Goal: Transaction & Acquisition: Purchase product/service

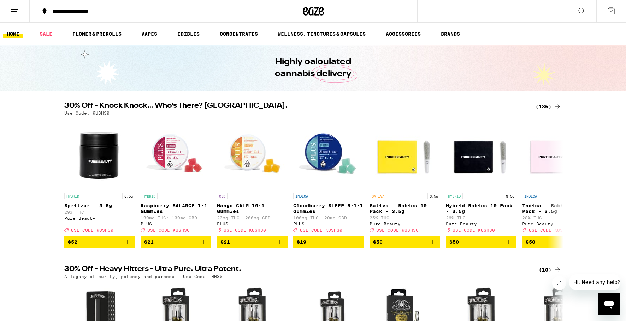
click at [125, 13] on div "**********" at bounding box center [124, 11] width 150 height 5
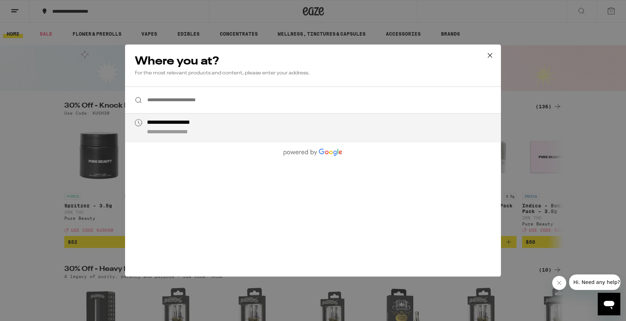
click at [224, 127] on div "**********" at bounding box center [327, 127] width 360 height 17
type input "**********"
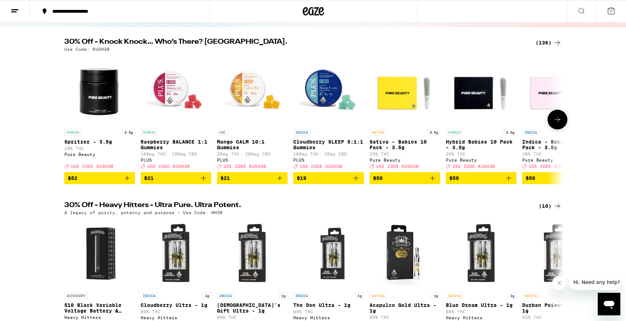
scroll to position [76, 0]
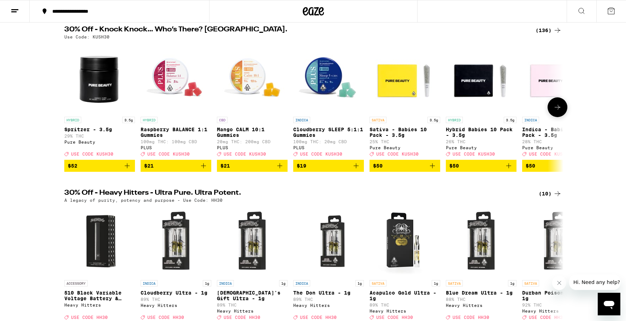
click at [556, 107] on icon at bounding box center [557, 107] width 8 height 8
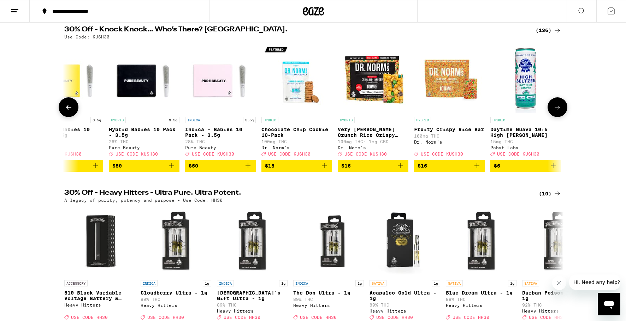
scroll to position [0, 420]
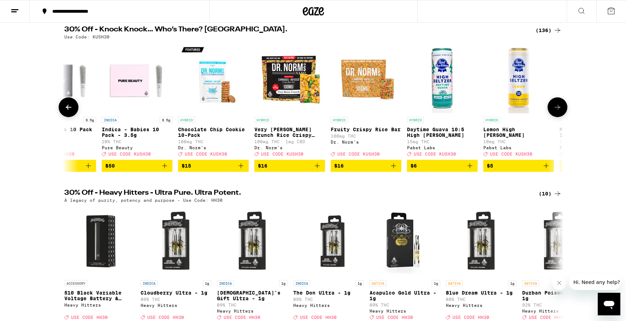
click at [556, 107] on icon at bounding box center [557, 107] width 8 height 8
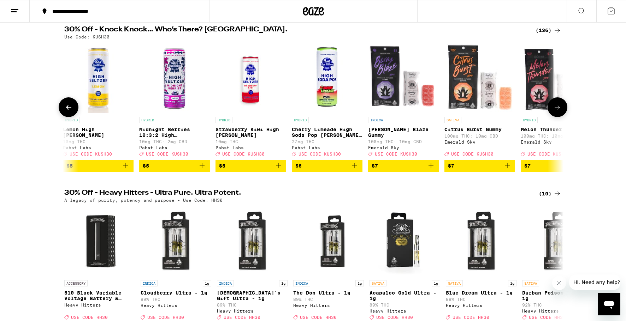
click at [556, 107] on icon at bounding box center [557, 107] width 8 height 8
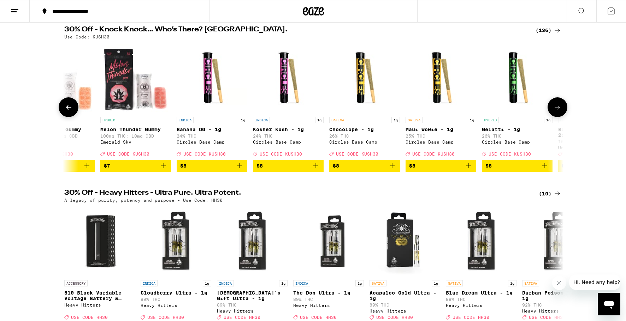
click at [556, 107] on icon at bounding box center [557, 107] width 8 height 8
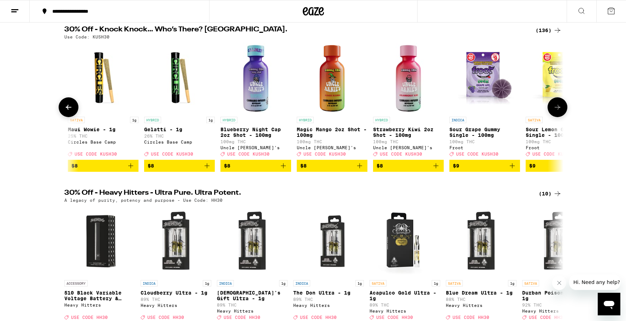
scroll to position [0, 1680]
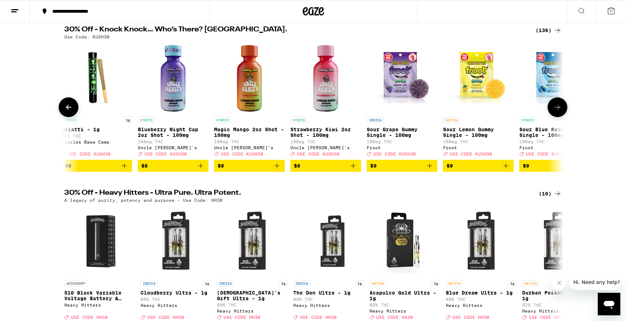
click at [556, 107] on icon at bounding box center [557, 107] width 8 height 8
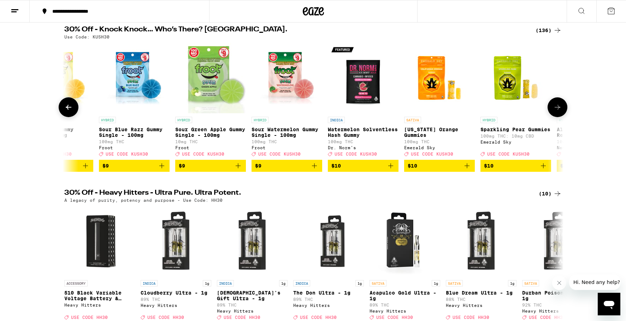
click at [556, 107] on icon at bounding box center [557, 107] width 8 height 8
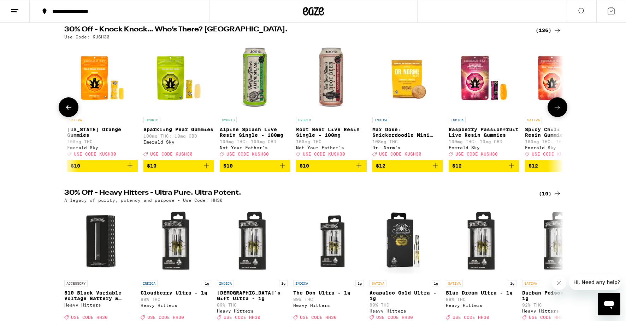
scroll to position [0, 2521]
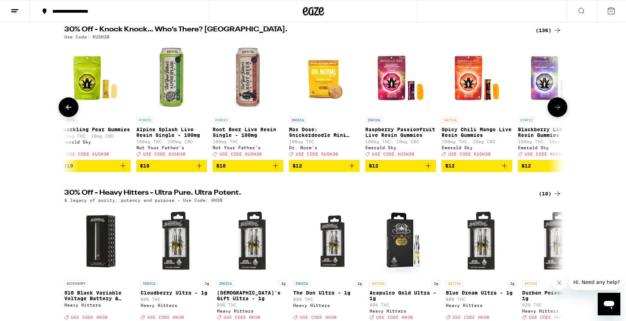
click at [556, 107] on icon at bounding box center [557, 107] width 8 height 8
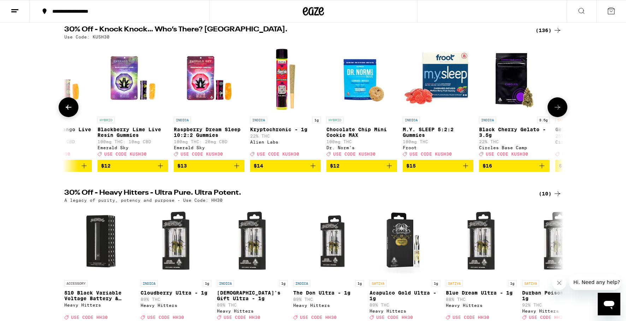
click at [556, 107] on icon at bounding box center [557, 107] width 8 height 8
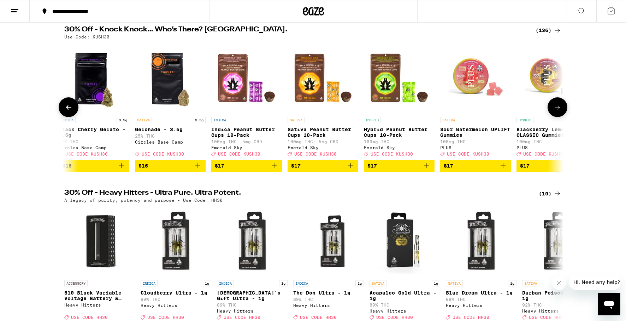
click at [556, 107] on icon at bounding box center [557, 107] width 8 height 8
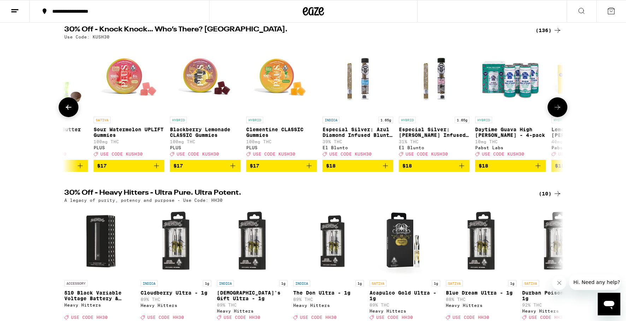
scroll to position [0, 3781]
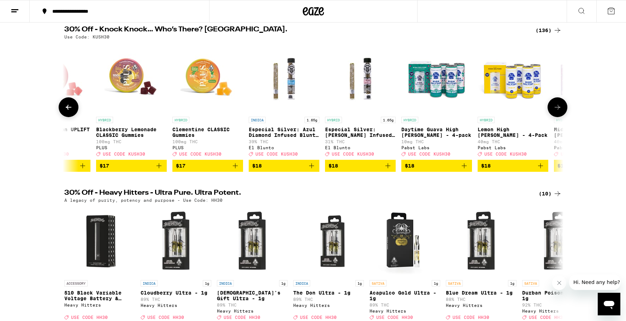
click at [556, 107] on icon at bounding box center [557, 107] width 8 height 8
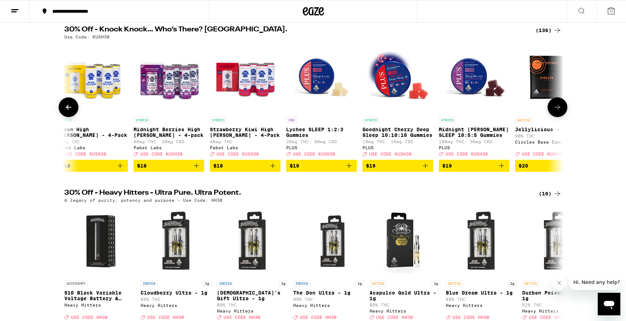
click at [556, 107] on icon at bounding box center [557, 107] width 8 height 8
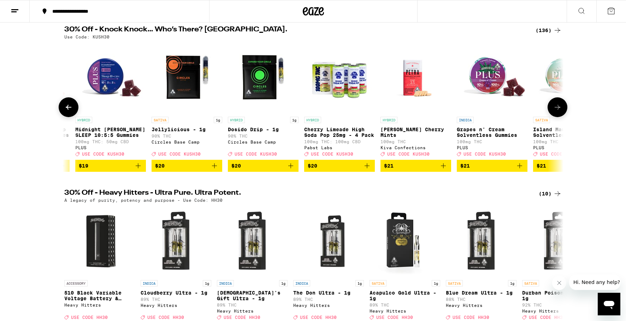
scroll to position [0, 4621]
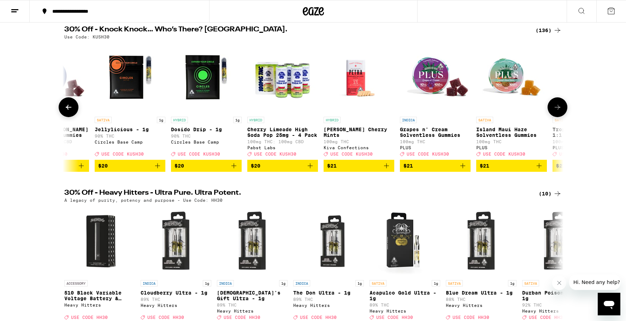
click at [388, 170] on icon "Add to bag" at bounding box center [386, 166] width 8 height 8
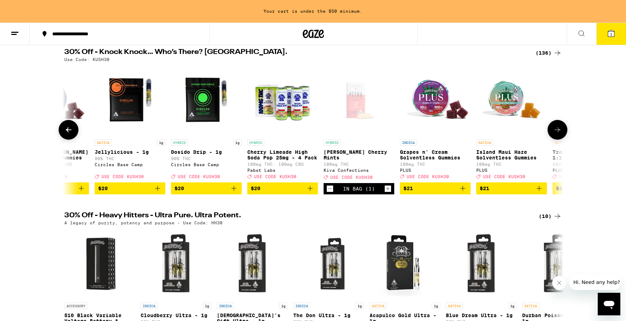
click at [554, 132] on icon at bounding box center [557, 130] width 8 height 8
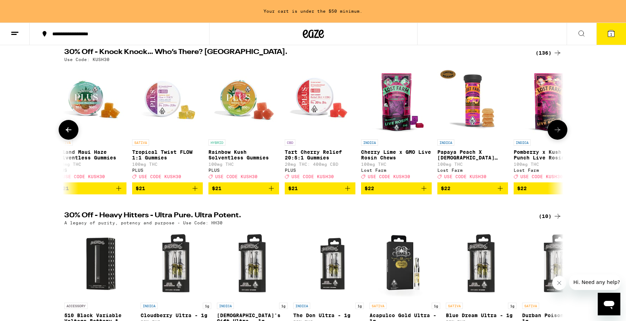
click at [554, 132] on icon at bounding box center [557, 130] width 8 height 8
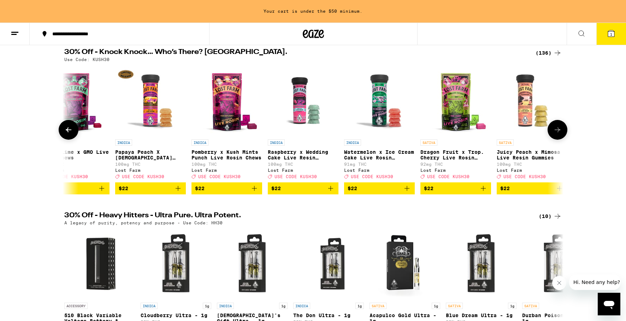
scroll to position [0, 5461]
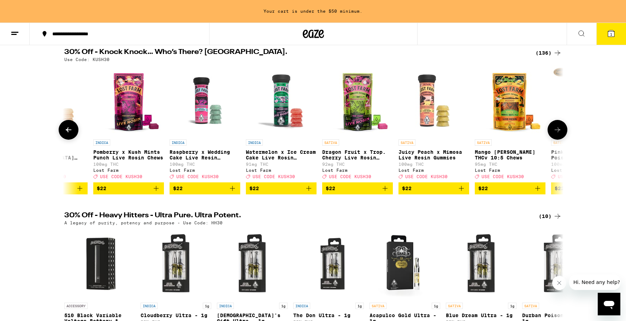
click at [554, 132] on icon at bounding box center [557, 130] width 8 height 8
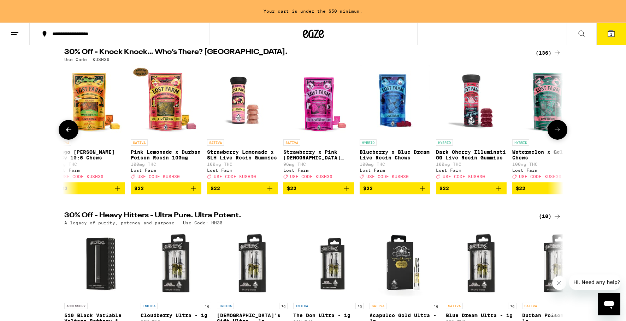
click at [554, 132] on icon at bounding box center [557, 130] width 8 height 8
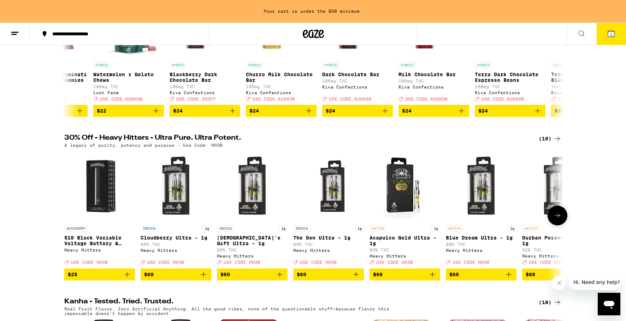
scroll to position [192, 0]
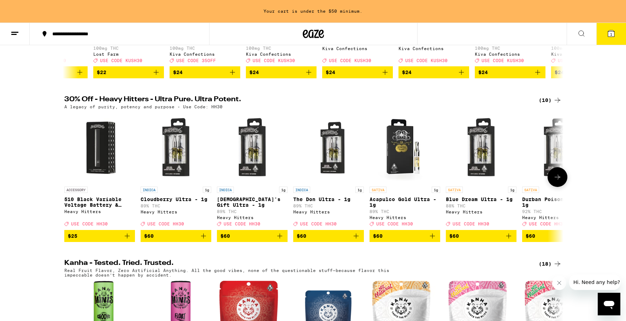
click at [562, 187] on button at bounding box center [557, 177] width 20 height 20
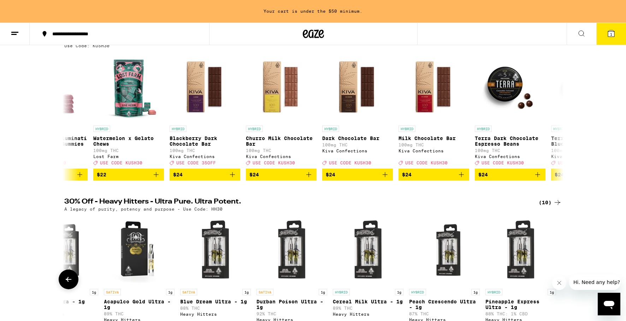
scroll to position [105, 0]
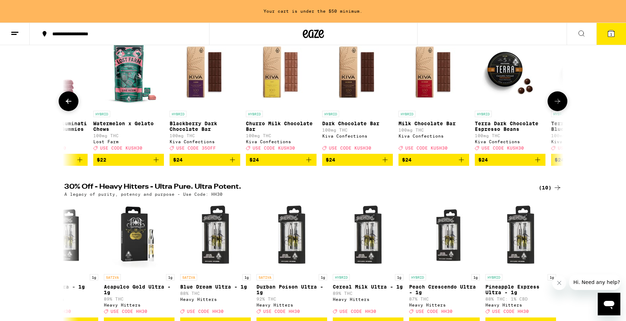
click at [558, 101] on icon at bounding box center [557, 101] width 8 height 8
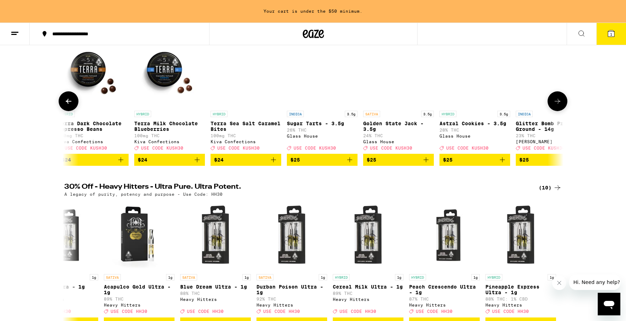
scroll to position [0, 6720]
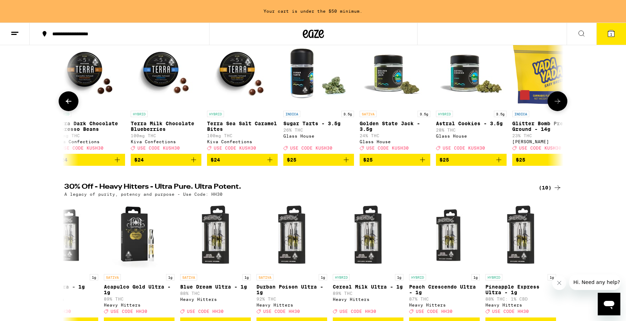
click at [558, 101] on icon at bounding box center [557, 101] width 8 height 8
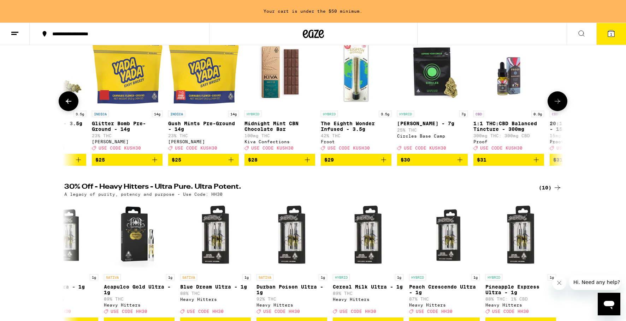
click at [233, 164] on icon "Add to bag" at bounding box center [231, 160] width 8 height 8
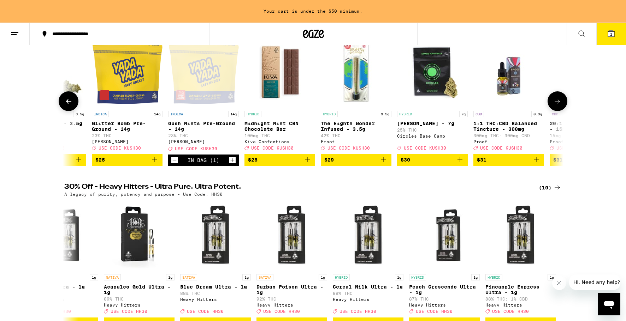
click at [69, 104] on icon at bounding box center [69, 101] width 6 height 5
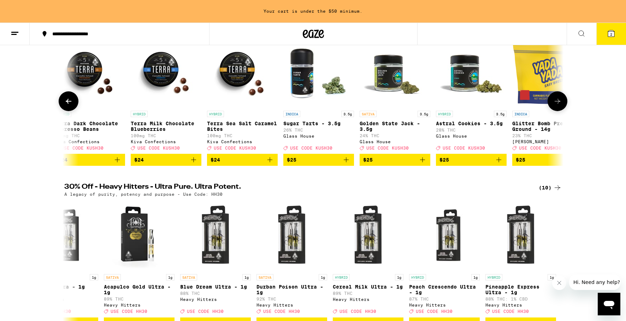
click at [425, 164] on icon "Add to bag" at bounding box center [422, 160] width 8 height 8
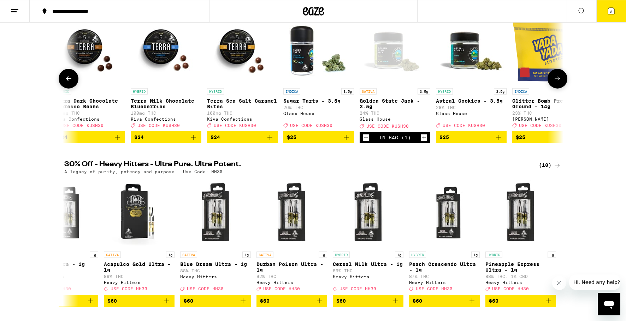
click at [556, 83] on icon at bounding box center [557, 78] width 8 height 8
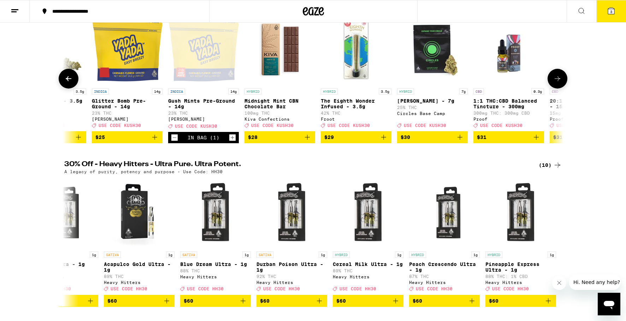
click at [556, 83] on icon at bounding box center [557, 78] width 8 height 8
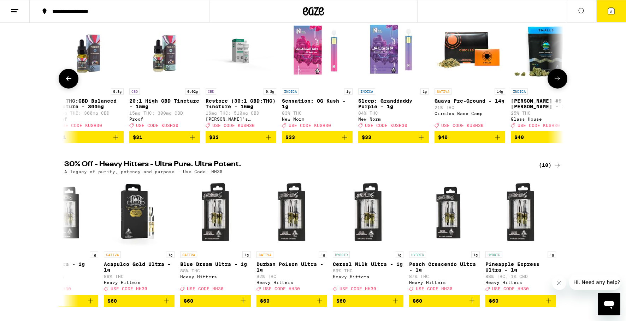
click at [556, 83] on icon at bounding box center [557, 78] width 8 height 8
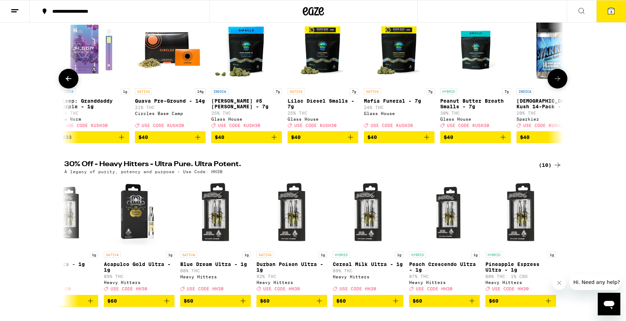
scroll to position [0, 7980]
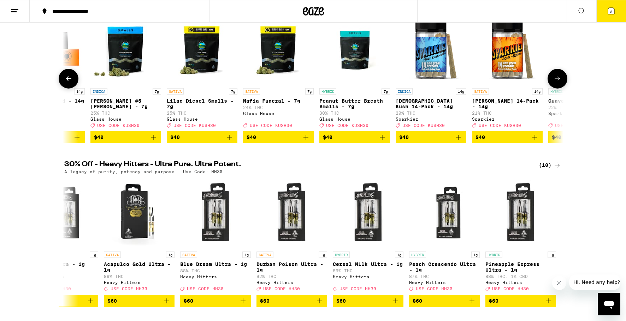
click at [556, 83] on icon at bounding box center [557, 78] width 8 height 8
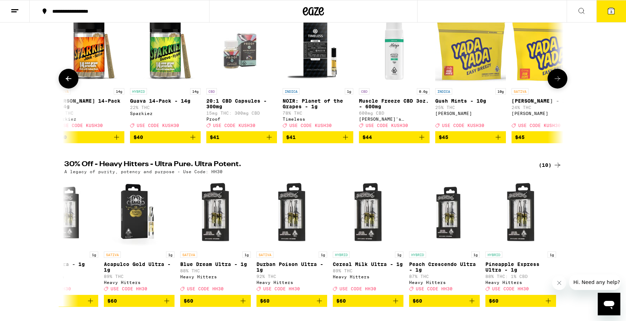
scroll to position [0, 8400]
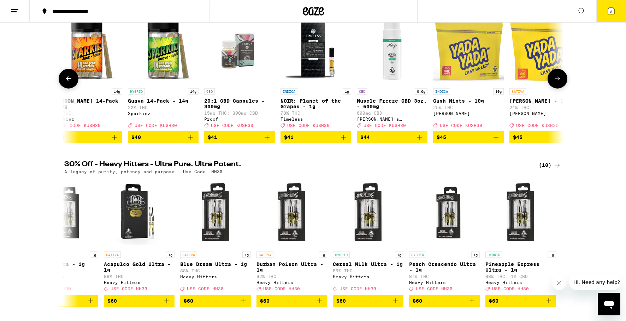
click at [556, 83] on icon at bounding box center [557, 78] width 8 height 8
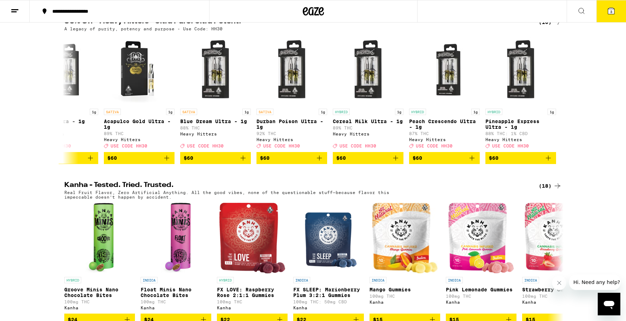
scroll to position [256, 0]
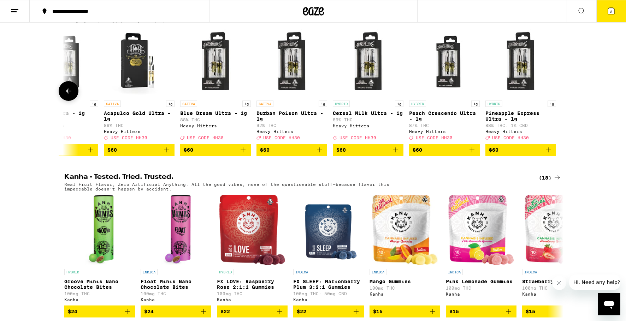
click at [69, 95] on icon at bounding box center [68, 91] width 8 height 8
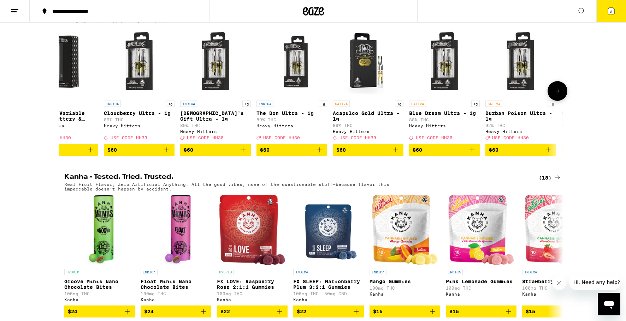
scroll to position [0, 0]
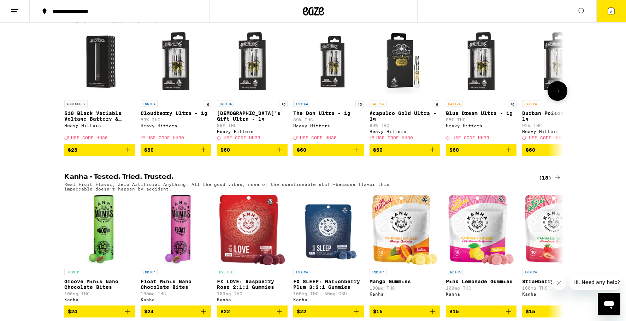
click at [69, 98] on div at bounding box center [69, 91] width 20 height 20
click at [128, 154] on icon "Add to bag" at bounding box center [127, 150] width 8 height 8
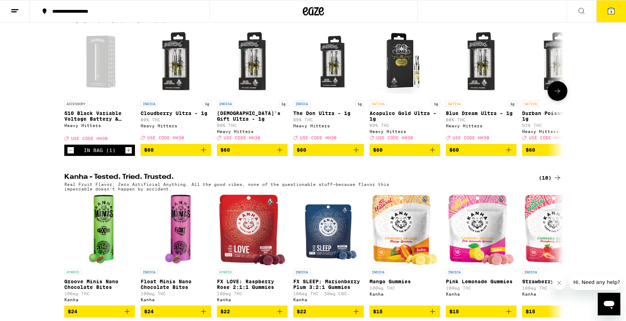
click at [203, 153] on icon "Add to bag" at bounding box center [203, 150] width 5 height 5
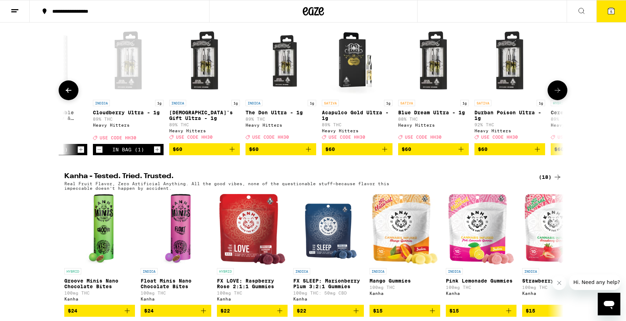
scroll to position [0, 46]
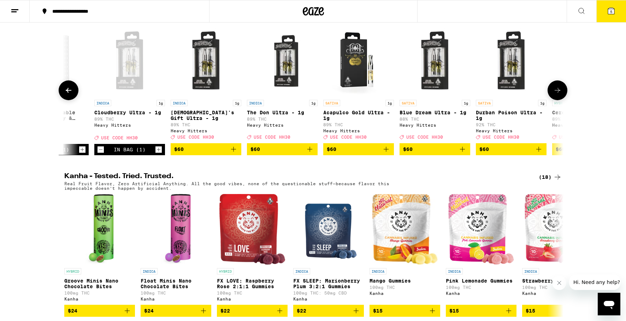
click at [385, 154] on icon "Add to bag" at bounding box center [386, 149] width 8 height 8
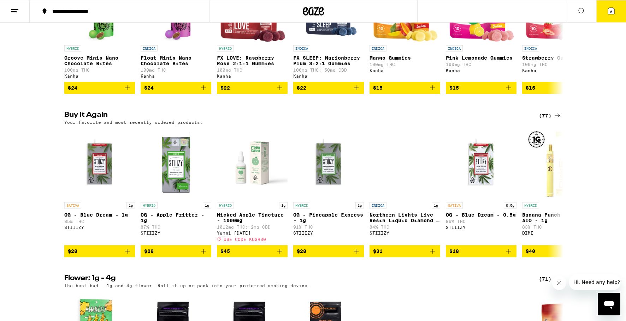
scroll to position [477, 0]
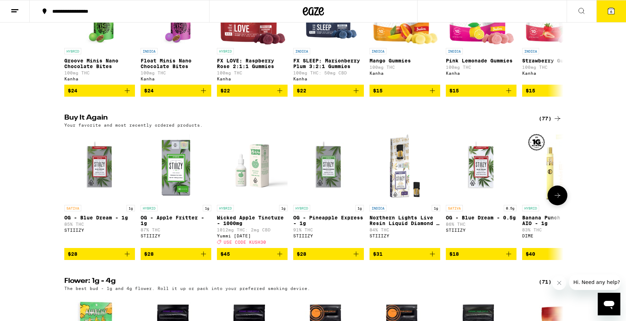
click at [558, 198] on icon at bounding box center [557, 195] width 6 height 5
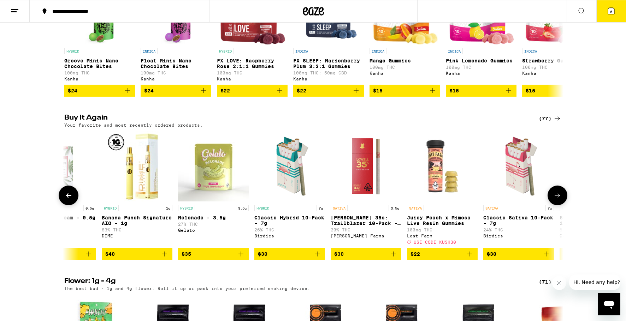
click at [558, 198] on icon at bounding box center [557, 195] width 6 height 5
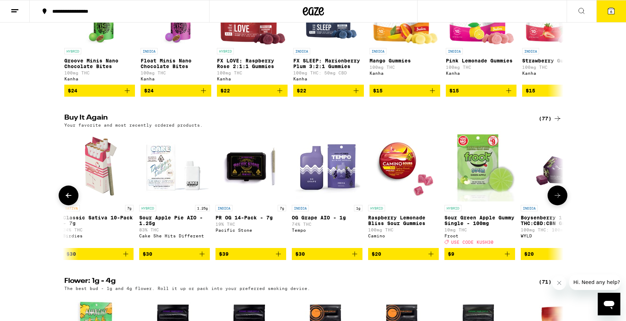
click at [558, 198] on icon at bounding box center [557, 195] width 6 height 5
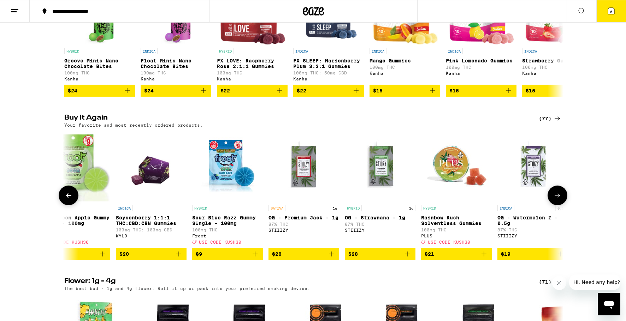
scroll to position [0, 1260]
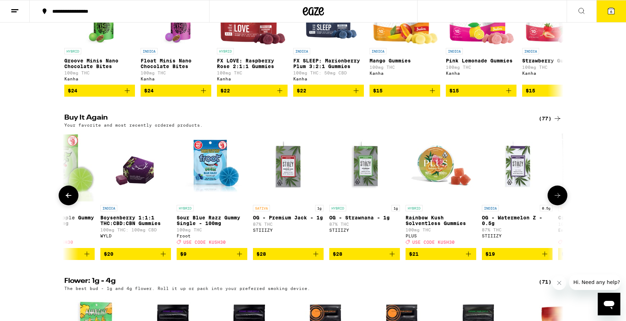
click at [558, 198] on icon at bounding box center [557, 195] width 6 height 5
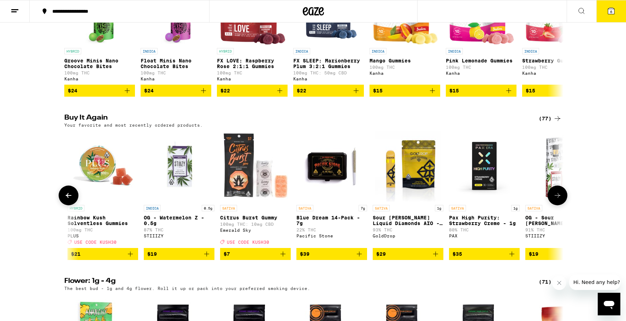
scroll to position [0, 1680]
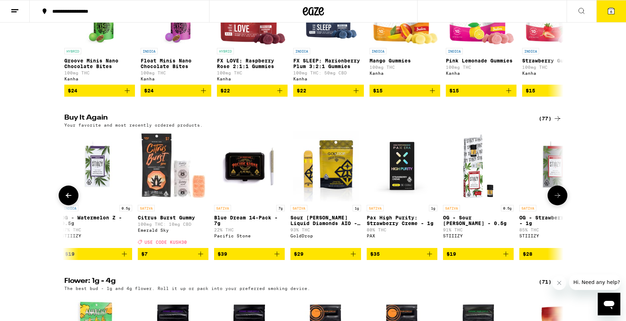
click at [558, 198] on icon at bounding box center [557, 195] width 6 height 5
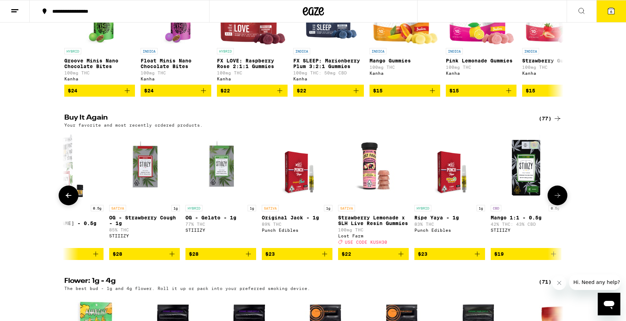
scroll to position [0, 2100]
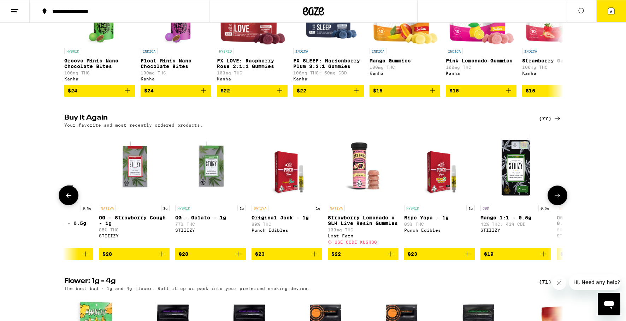
click at [558, 198] on icon at bounding box center [557, 195] width 6 height 5
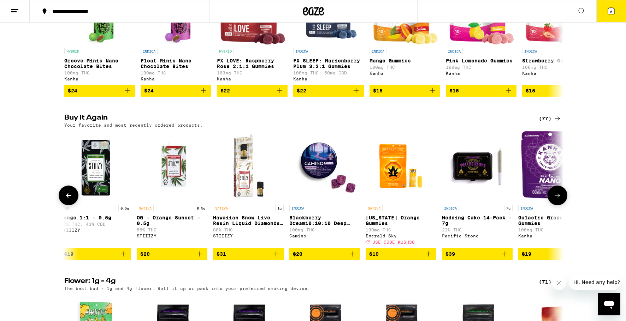
scroll to position [0, 2521]
click at [558, 198] on icon at bounding box center [557, 195] width 6 height 5
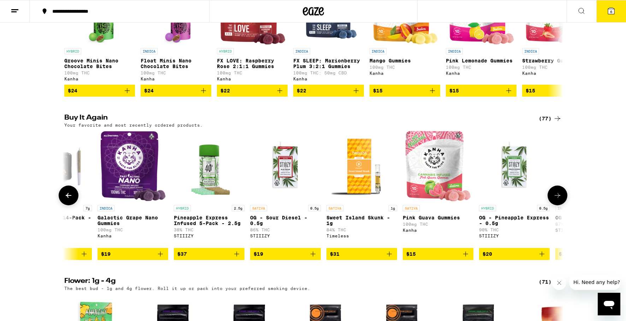
click at [558, 198] on icon at bounding box center [557, 195] width 6 height 5
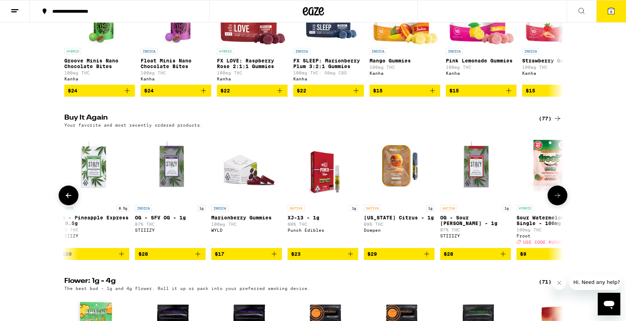
click at [275, 258] on icon "Add to bag" at bounding box center [274, 254] width 8 height 8
click at [275, 259] on icon "Increment" at bounding box center [275, 254] width 6 height 8
click at [72, 200] on icon at bounding box center [68, 195] width 8 height 8
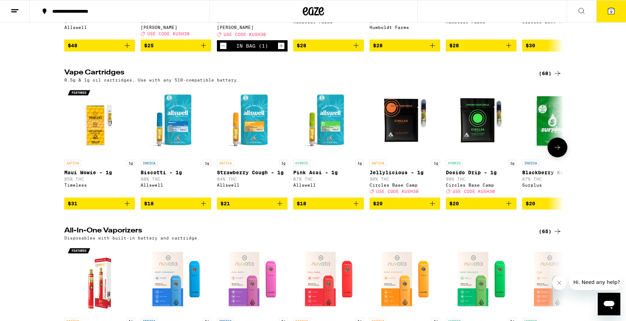
scroll to position [1014, 0]
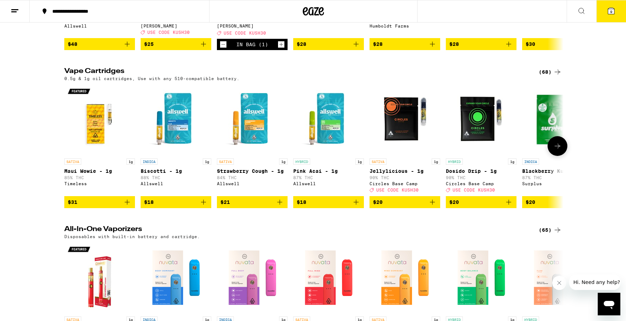
click at [560, 150] on icon at bounding box center [557, 146] width 8 height 8
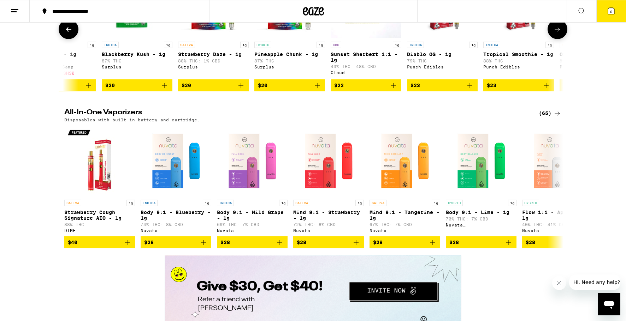
scroll to position [1131, 0]
click at [554, 191] on icon at bounding box center [557, 187] width 8 height 8
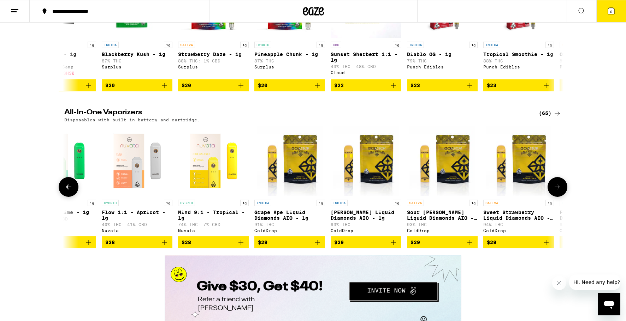
click at [554, 191] on icon at bounding box center [557, 187] width 8 height 8
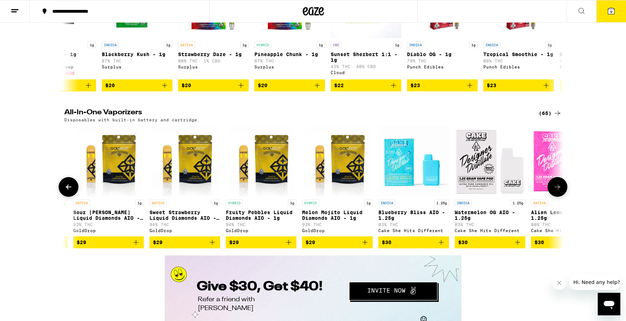
scroll to position [0, 840]
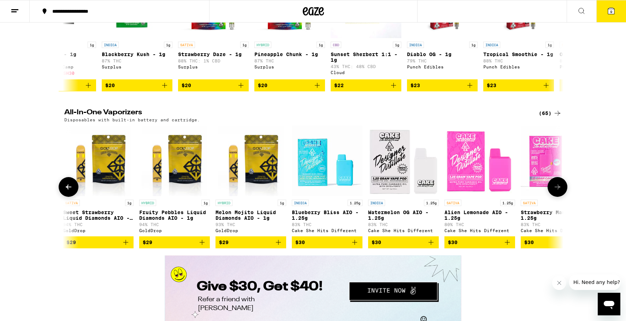
click at [554, 191] on icon at bounding box center [557, 187] width 8 height 8
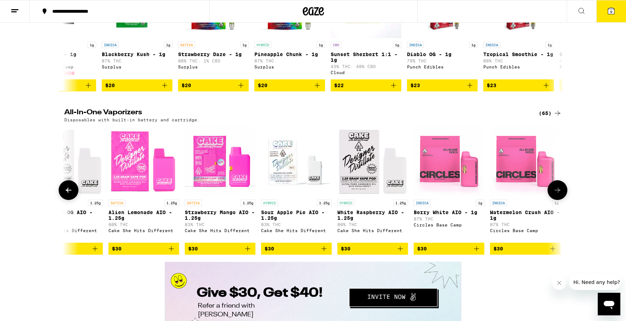
scroll to position [0, 1260]
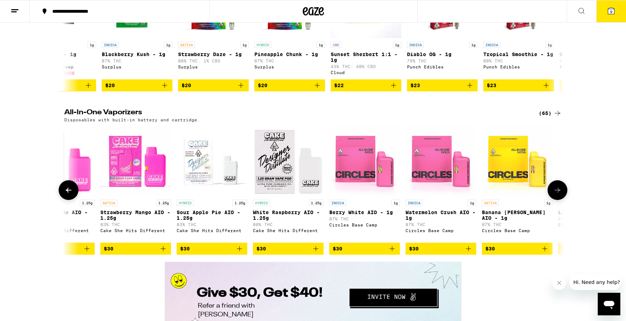
click at [554, 195] on icon at bounding box center [557, 190] width 8 height 8
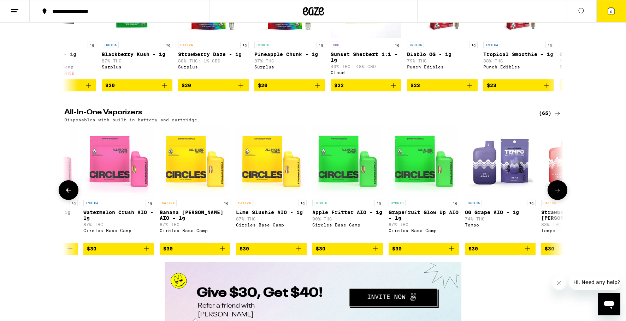
scroll to position [0, 1680]
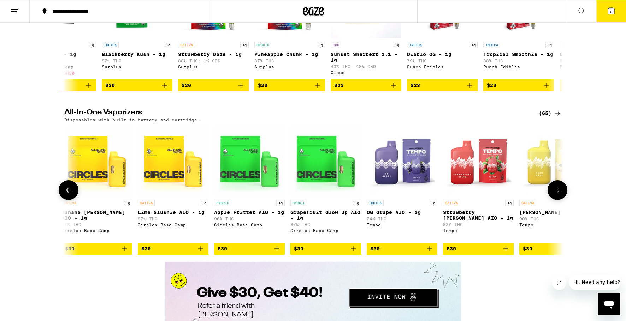
click at [554, 195] on icon at bounding box center [557, 190] width 8 height 8
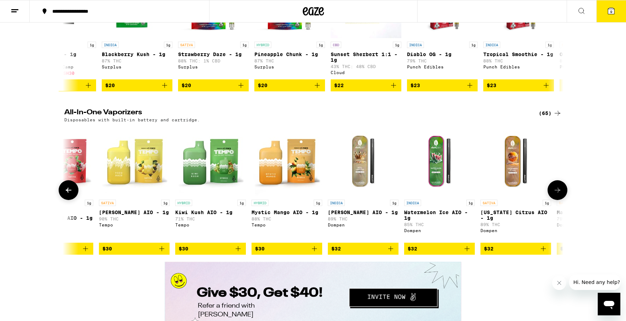
click at [554, 195] on icon at bounding box center [557, 190] width 8 height 8
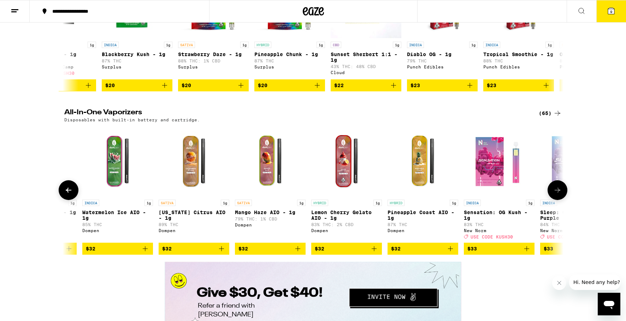
scroll to position [0, 2521]
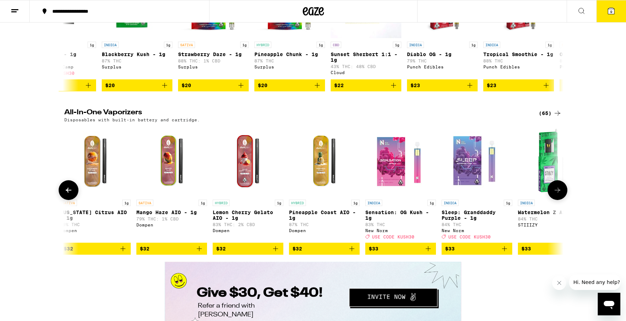
click at [551, 200] on button at bounding box center [557, 190] width 20 height 20
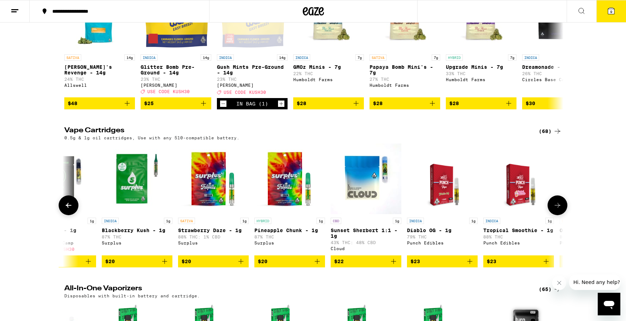
scroll to position [956, 0]
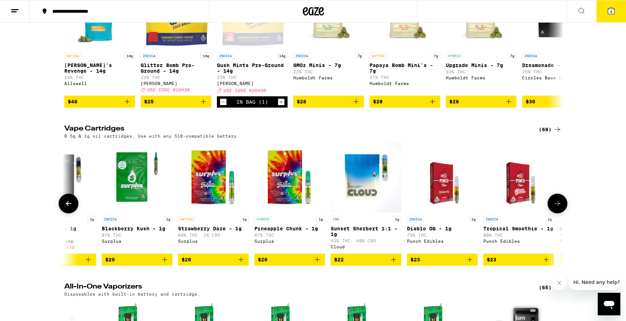
click at [554, 208] on icon at bounding box center [557, 203] width 8 height 8
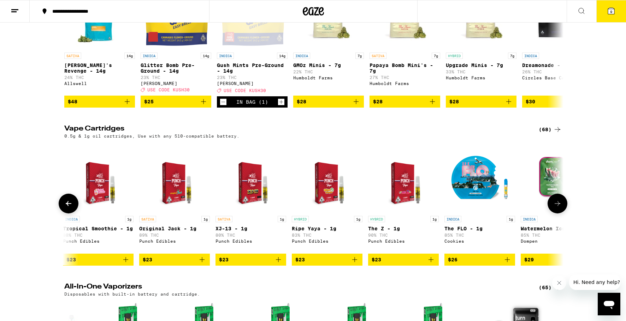
click at [554, 208] on icon at bounding box center [557, 203] width 8 height 8
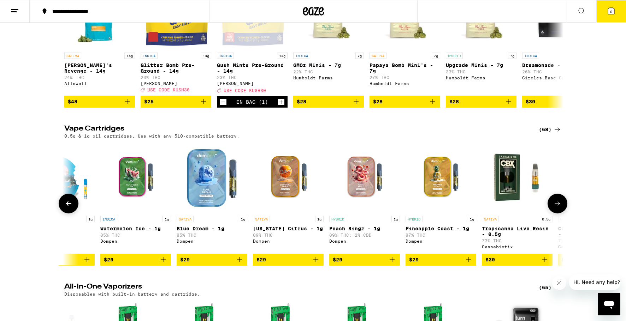
click at [554, 208] on icon at bounding box center [557, 203] width 8 height 8
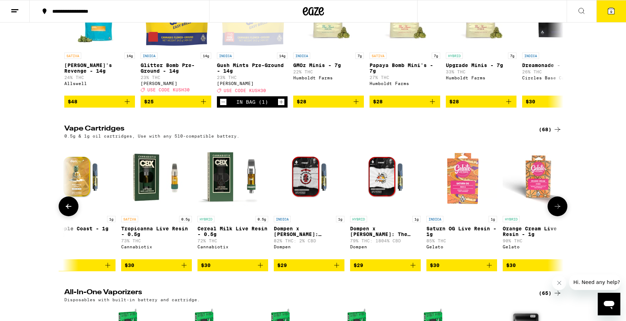
scroll to position [0, 1680]
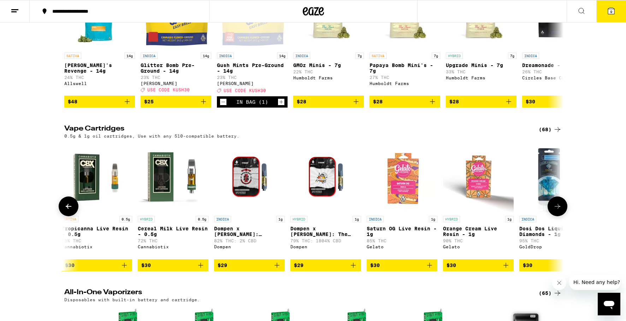
click at [554, 211] on icon at bounding box center [557, 206] width 8 height 8
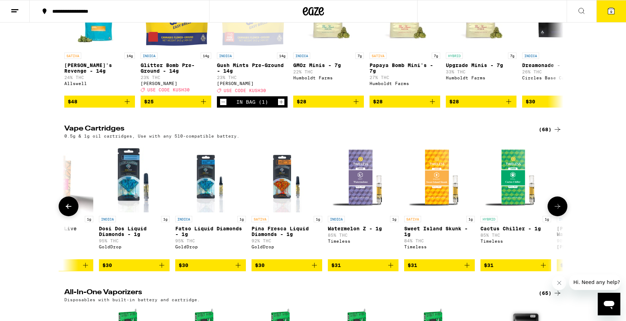
click at [554, 211] on icon at bounding box center [557, 206] width 8 height 8
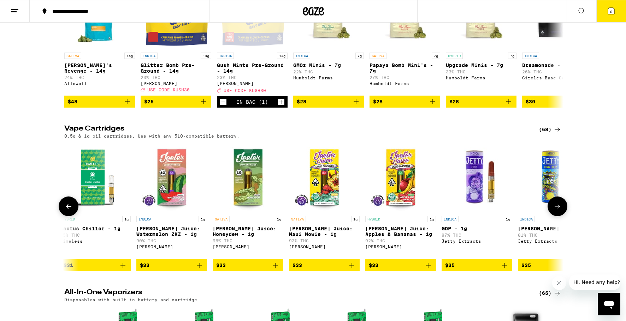
click at [554, 211] on icon at bounding box center [557, 206] width 8 height 8
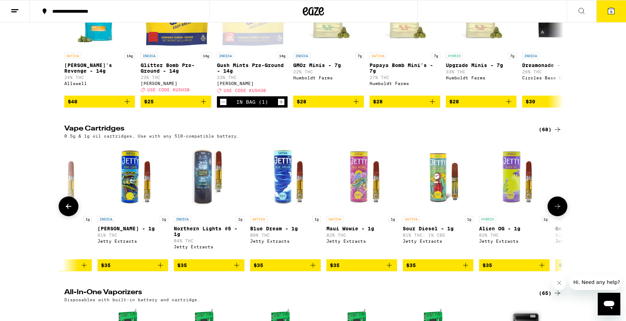
click at [554, 211] on icon at bounding box center [557, 206] width 8 height 8
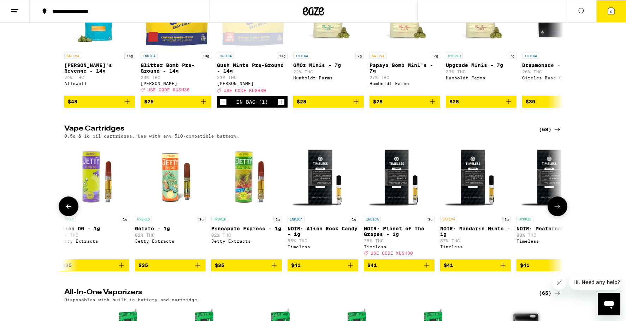
click at [554, 211] on icon at bounding box center [557, 206] width 8 height 8
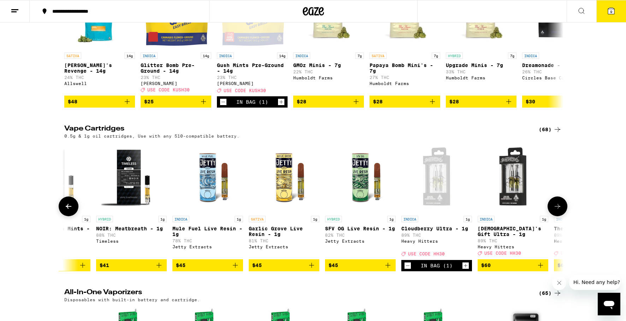
click at [554, 211] on icon at bounding box center [557, 206] width 8 height 8
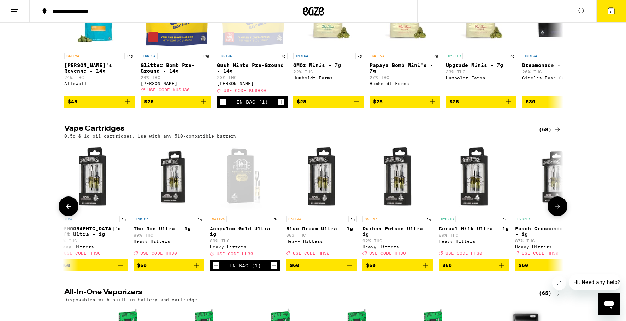
click at [554, 211] on icon at bounding box center [557, 206] width 8 height 8
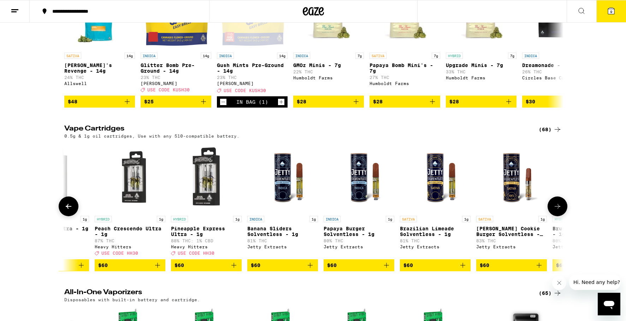
click at [554, 211] on icon at bounding box center [557, 206] width 8 height 8
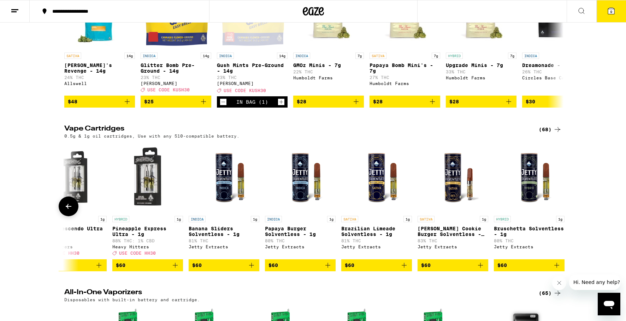
scroll to position [0, 4688]
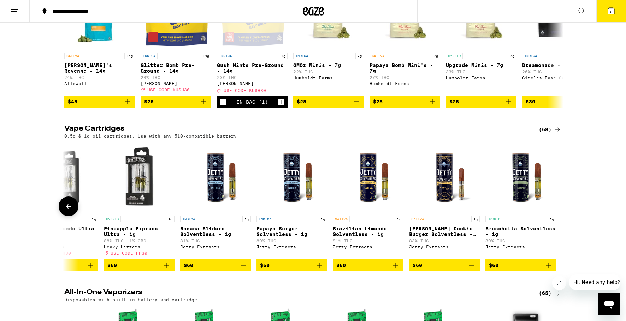
click at [554, 216] on div at bounding box center [557, 207] width 20 height 20
click at [70, 211] on icon at bounding box center [68, 206] width 8 height 8
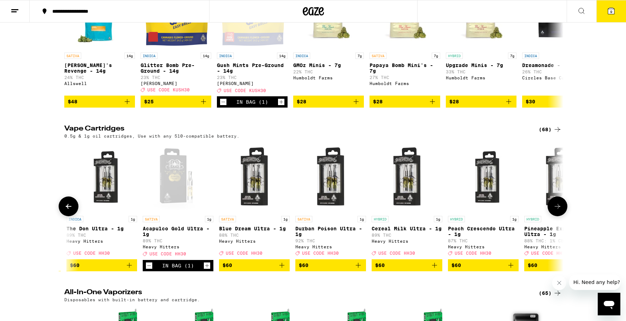
click at [70, 211] on icon at bounding box center [68, 206] width 8 height 8
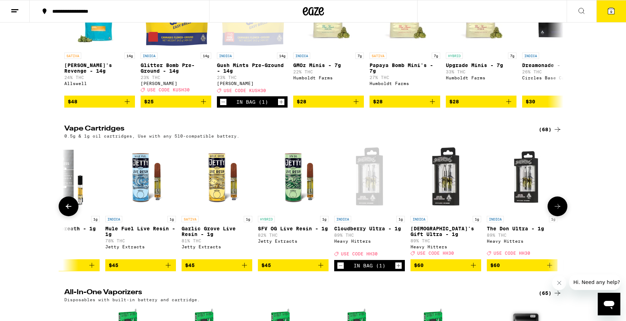
click at [70, 211] on icon at bounding box center [68, 206] width 8 height 8
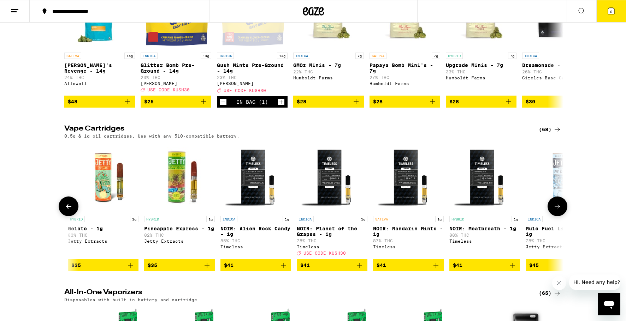
click at [70, 211] on icon at bounding box center [68, 206] width 8 height 8
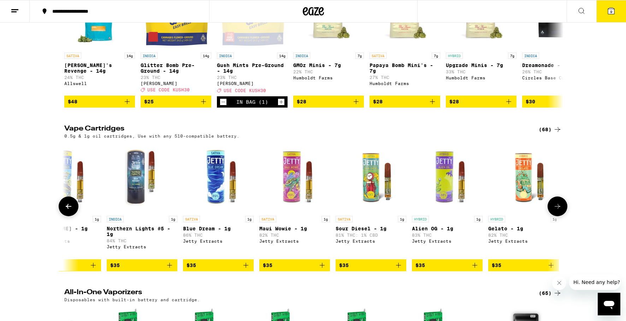
click at [556, 211] on icon at bounding box center [557, 206] width 8 height 8
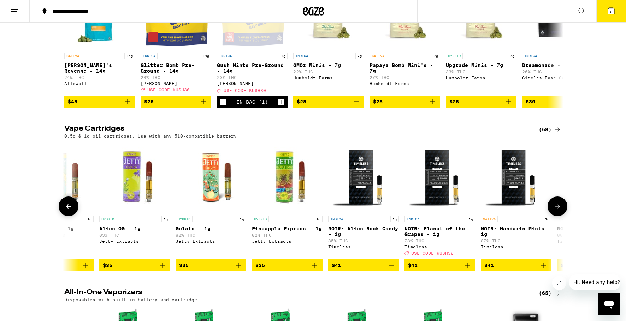
scroll to position [0, 3428]
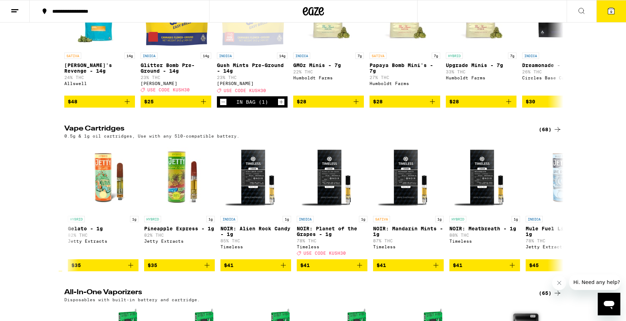
click at [609, 14] on icon at bounding box center [610, 11] width 8 height 8
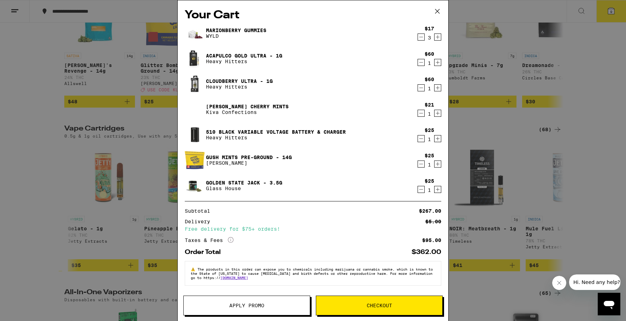
click at [239, 306] on span "Apply Promo" at bounding box center [246, 305] width 35 height 5
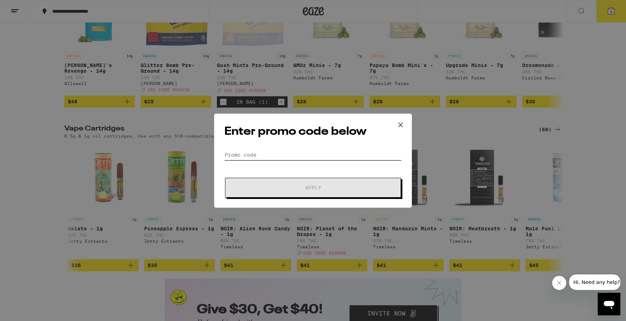
click at [269, 156] on input "Promo Code" at bounding box center [312, 155] width 177 height 11
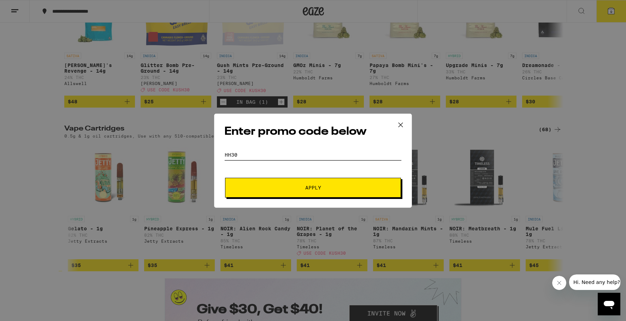
type input "HH30"
click at [317, 192] on button "Apply" at bounding box center [313, 188] width 176 height 20
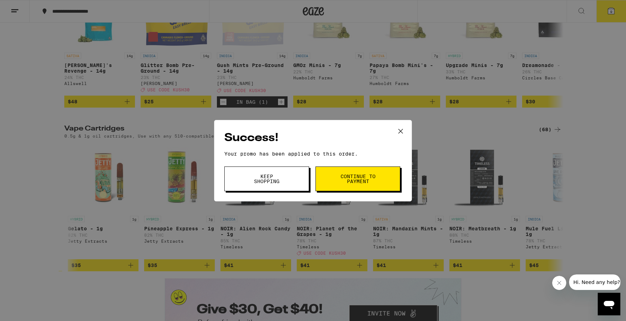
click at [342, 186] on button "Continue to payment" at bounding box center [357, 179] width 85 height 25
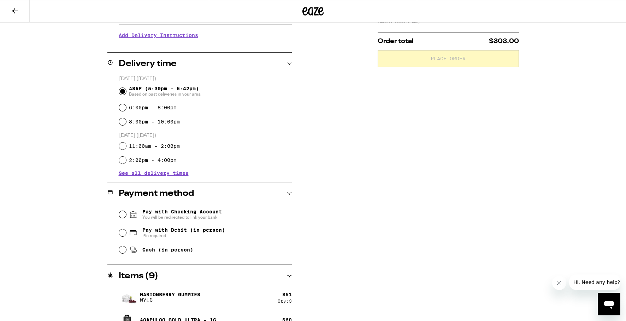
scroll to position [55, 0]
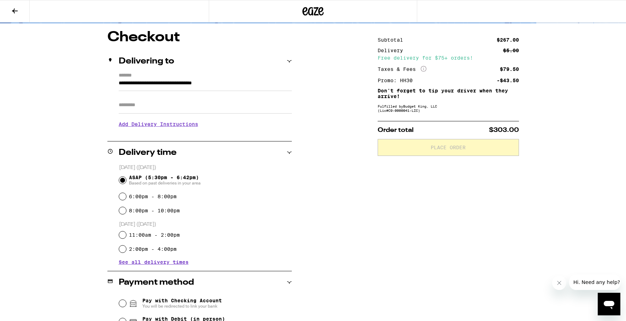
click at [17, 13] on icon at bounding box center [15, 11] width 8 height 8
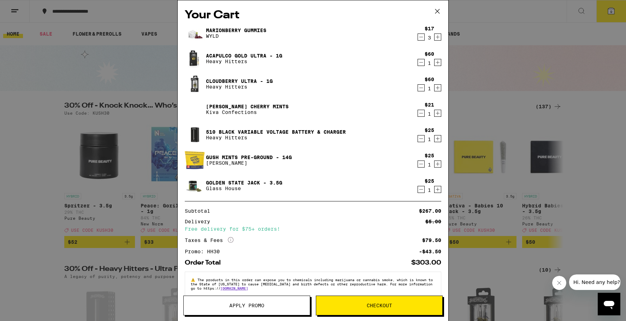
click at [421, 40] on icon "Decrement" at bounding box center [421, 37] width 6 height 8
click at [420, 165] on icon "Decrement" at bounding box center [421, 164] width 6 height 8
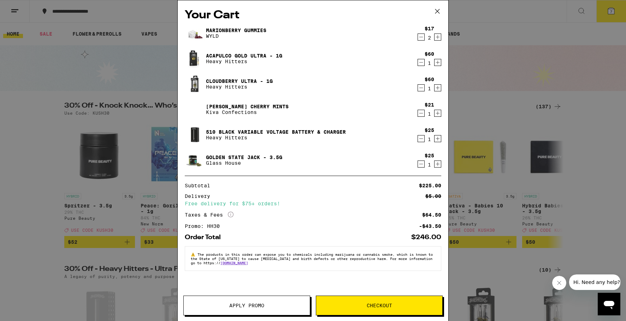
click at [240, 301] on button "Apply Promo" at bounding box center [246, 306] width 127 height 20
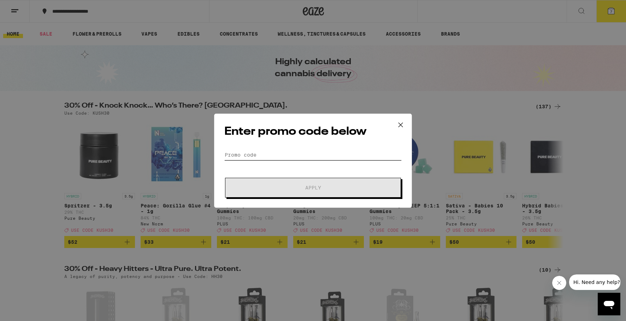
click at [268, 153] on input "Promo Code" at bounding box center [312, 155] width 177 height 11
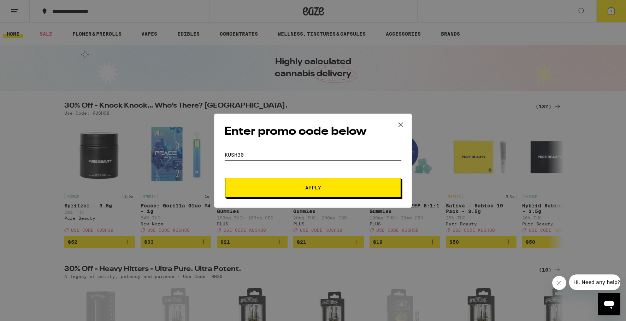
type input "KUSH30"
click at [313, 187] on button "Apply" at bounding box center [313, 188] width 176 height 20
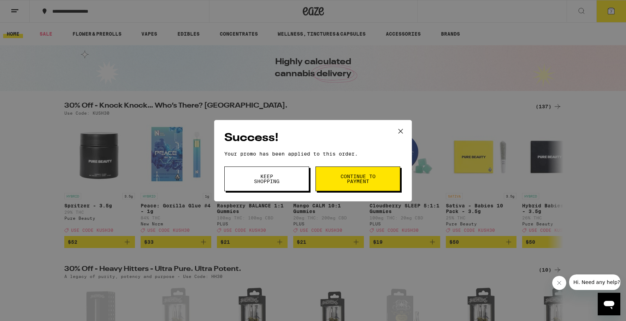
click at [339, 184] on button "Continue to payment" at bounding box center [357, 179] width 85 height 25
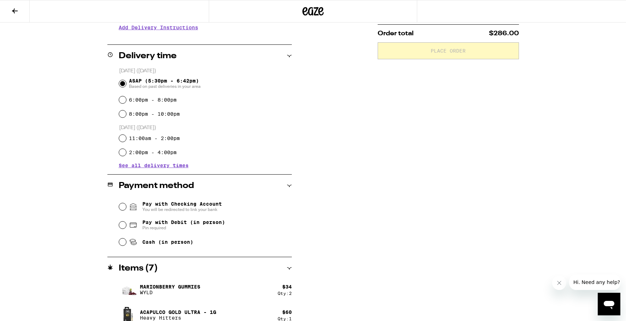
scroll to position [152, 0]
click at [122, 226] on input "Pay with Debit (in person) Pin required" at bounding box center [122, 225] width 7 height 7
radio input "true"
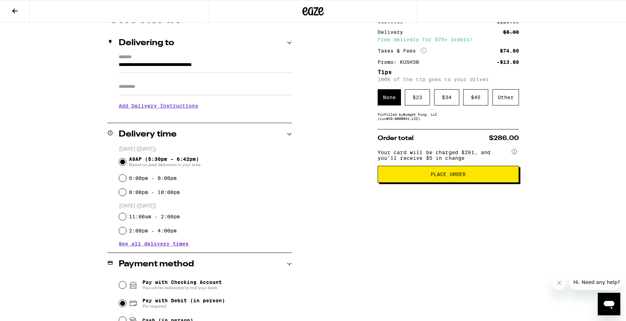
scroll to position [80, 0]
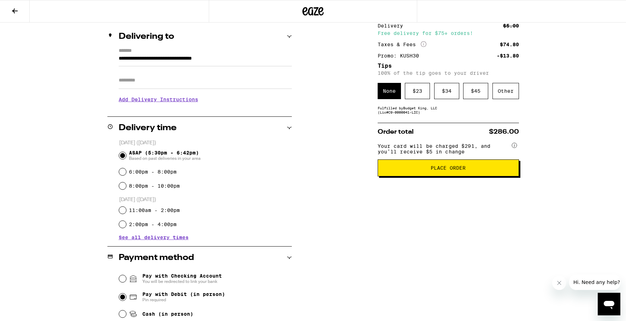
click at [435, 171] on span "Place Order" at bounding box center [447, 168] width 35 height 5
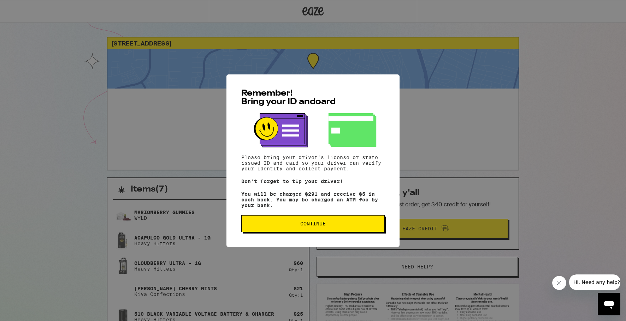
click at [343, 232] on button "Continue" at bounding box center [312, 223] width 143 height 17
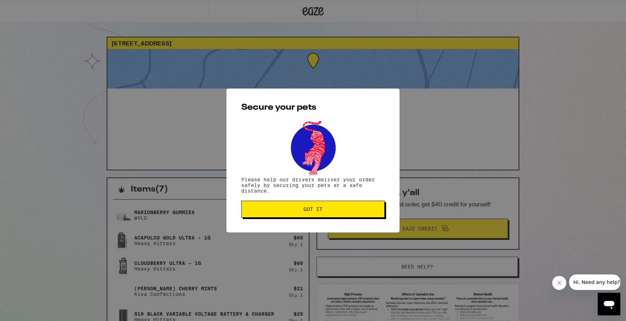
click at [314, 218] on button "Got it" at bounding box center [312, 209] width 143 height 17
